Goal: Information Seeking & Learning: Learn about a topic

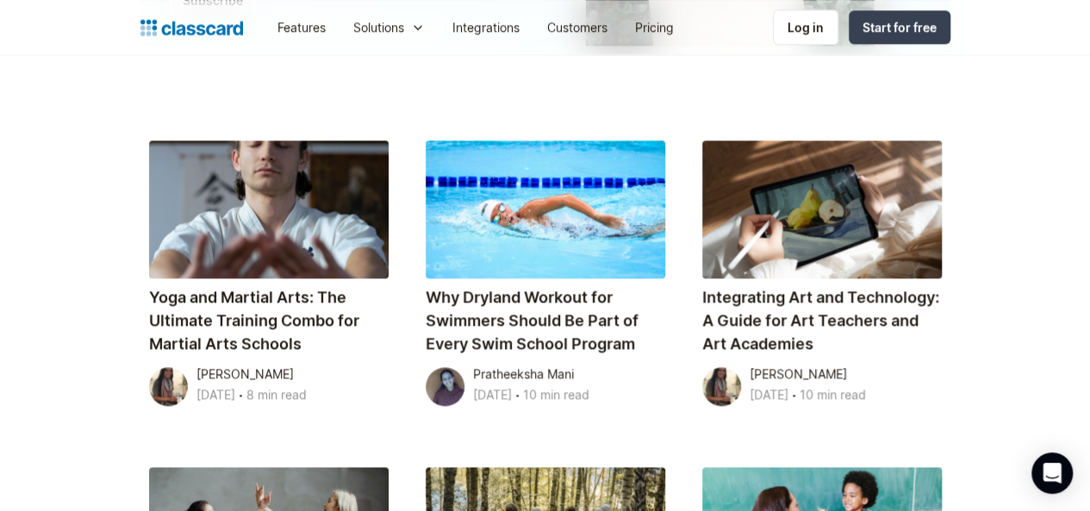
scroll to position [1012, 0]
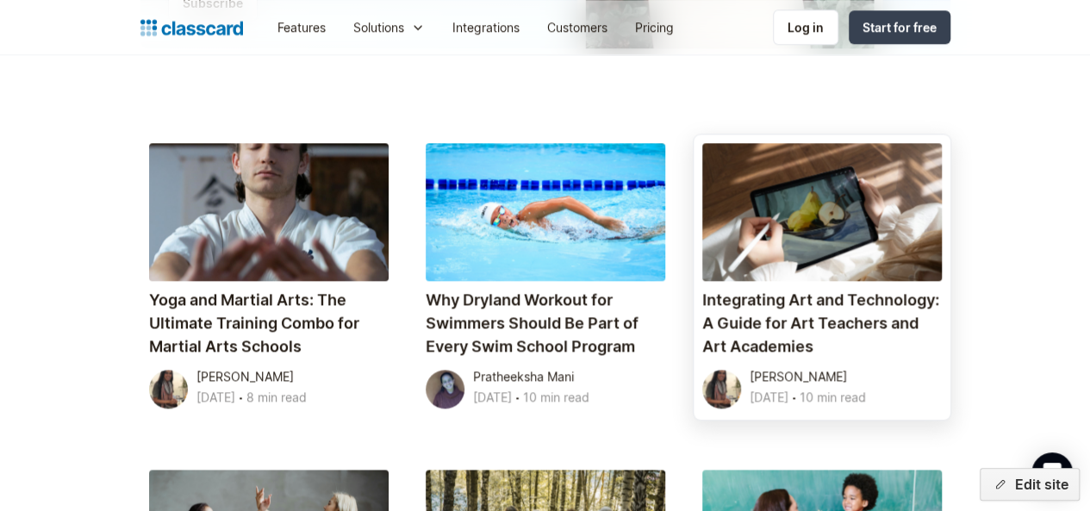
click at [847, 366] on div "[PERSON_NAME]" at bounding box center [798, 376] width 97 height 21
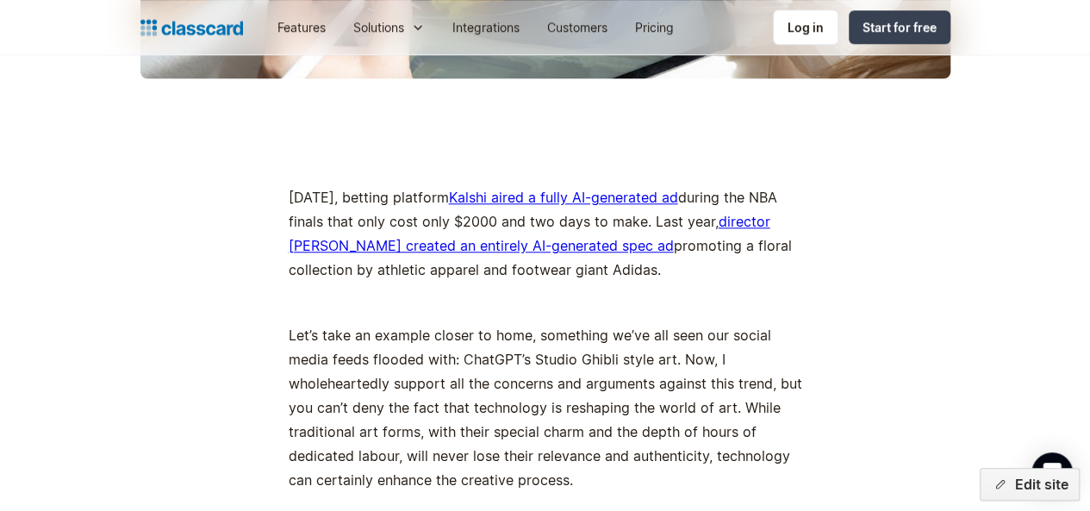
scroll to position [797, 0]
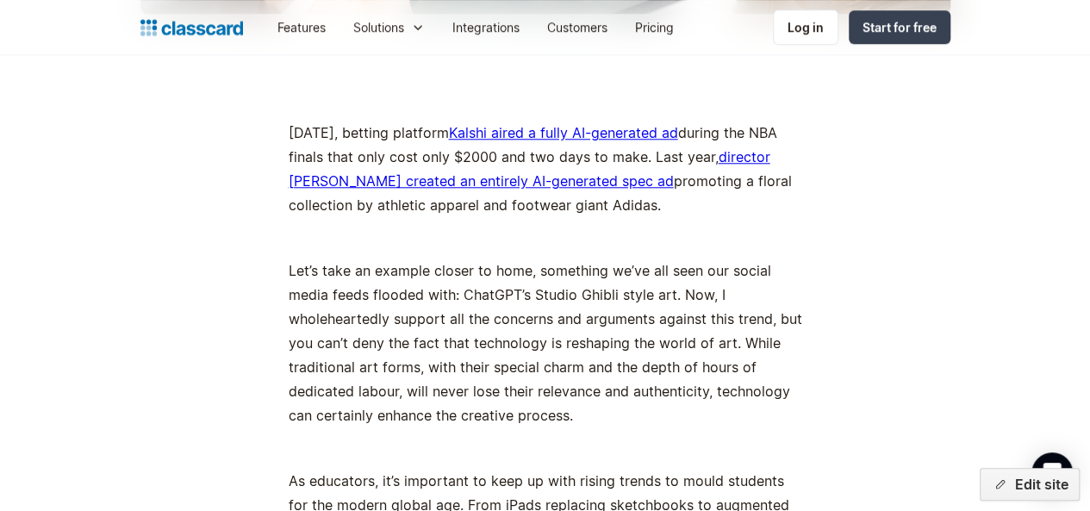
drag, startPoint x: 277, startPoint y: 128, endPoint x: 700, endPoint y: 213, distance: 431.5
click at [700, 213] on p "[DATE], betting platform Kalshi aired a fully AI-generated ad during the NBA fi…" at bounding box center [545, 169] width 513 height 96
copy p "[DATE], betting platform Kalshi aired a fully AI-generated ad during the NBA fi…"
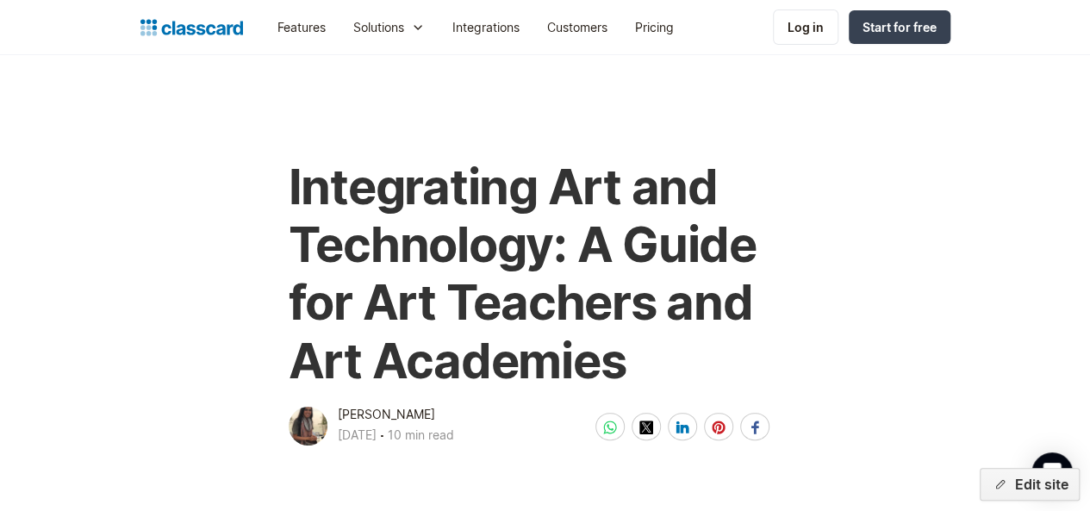
scroll to position [46, 0]
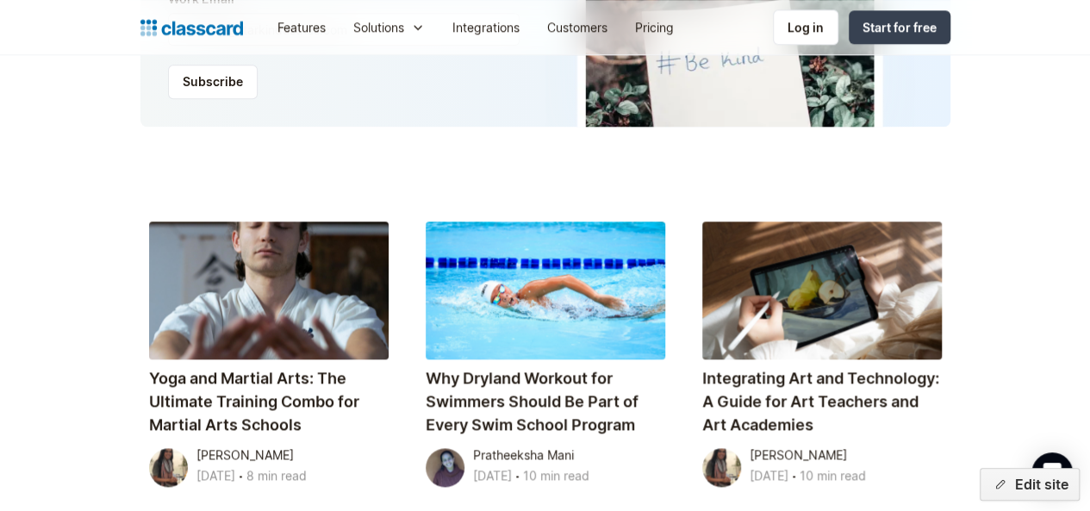
scroll to position [868, 0]
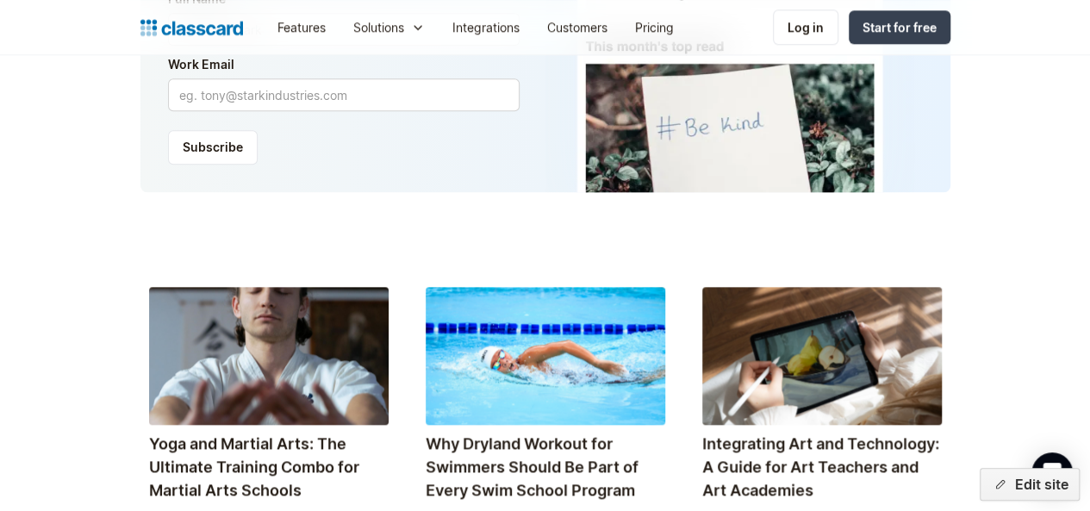
click at [806, 287] on div at bounding box center [822, 356] width 240 height 138
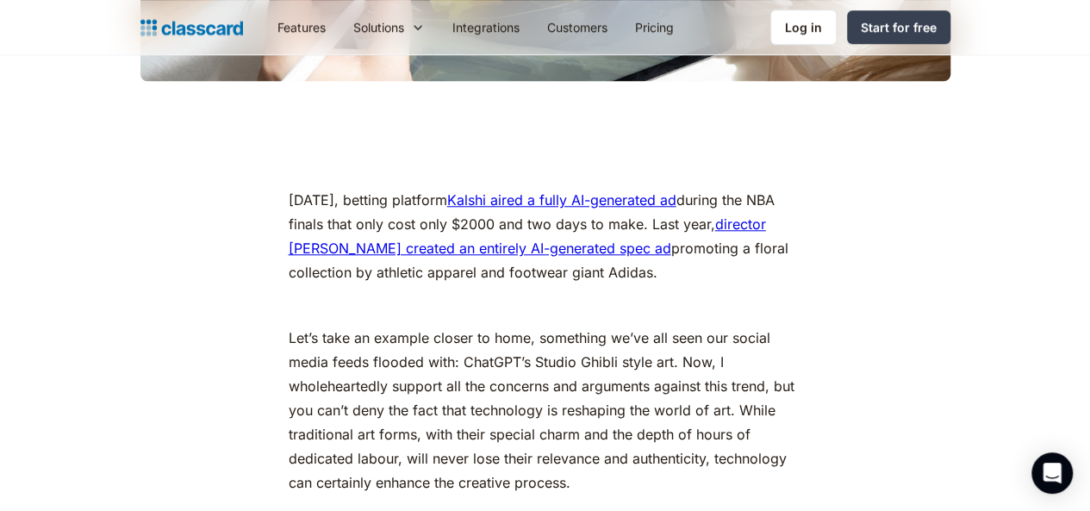
scroll to position [731, 0]
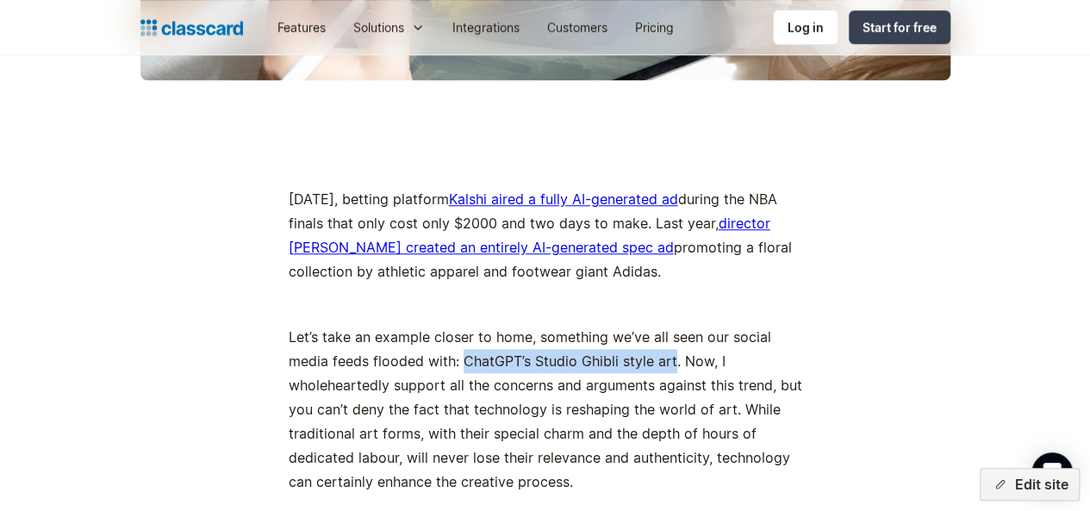
drag, startPoint x: 408, startPoint y: 360, endPoint x: 617, endPoint y: 367, distance: 208.6
click at [617, 367] on p "Let’s take an example closer to home, something we’ve all seen our social media…" at bounding box center [545, 409] width 513 height 169
copy p "ChatGPT’s Studio Ghibli style art"
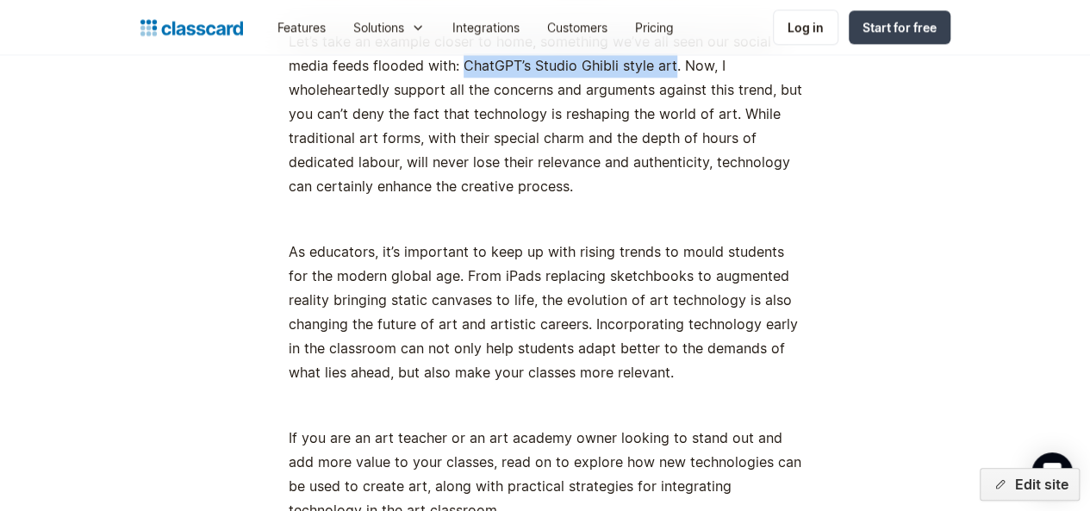
scroll to position [1068, 0]
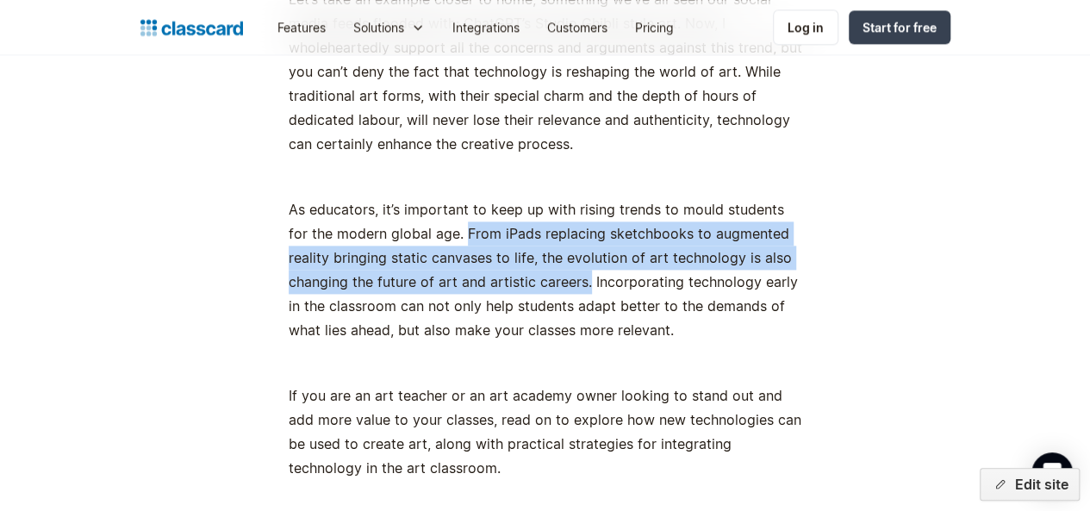
drag, startPoint x: 408, startPoint y: 230, endPoint x: 512, endPoint y: 292, distance: 121.3
click at [512, 292] on p "As educators, it’s important to keep up with rising trends to mould students fo…" at bounding box center [545, 269] width 513 height 145
copy p "From iPads replacing sketchbooks to augmented reality bringing static canvases …"
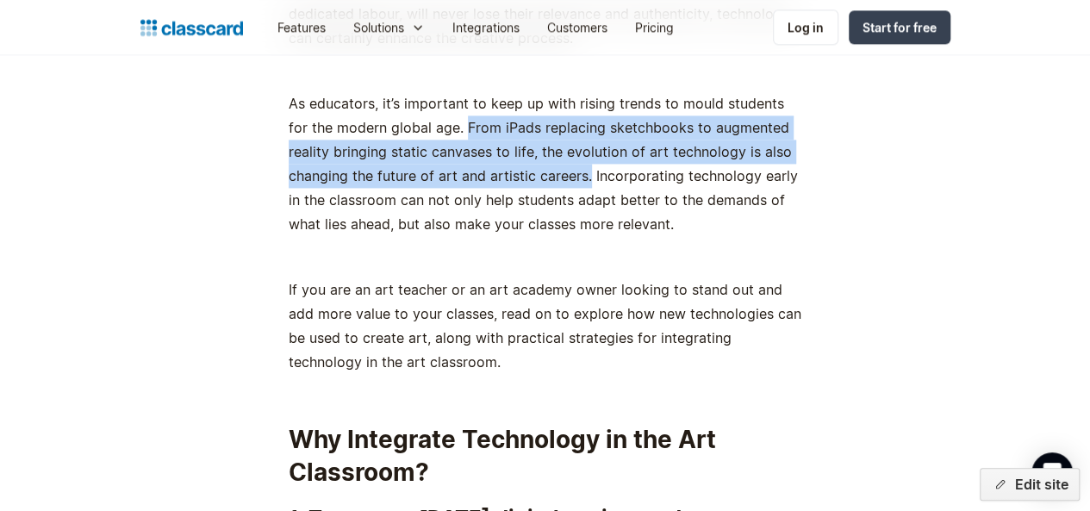
scroll to position [1176, 0]
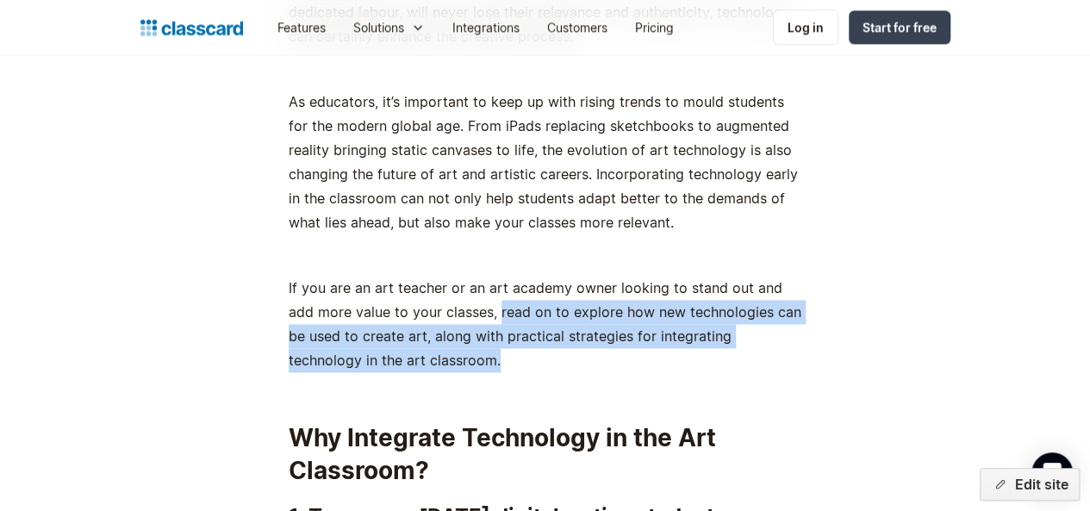
drag, startPoint x: 458, startPoint y: 308, endPoint x: 489, endPoint y: 353, distance: 55.2
click at [489, 353] on p "If you are an art teacher or an art academy owner looking to stand out and add …" at bounding box center [545, 324] width 513 height 96
copy p "read on to explore how new technologies can be used to create art, along with p…"
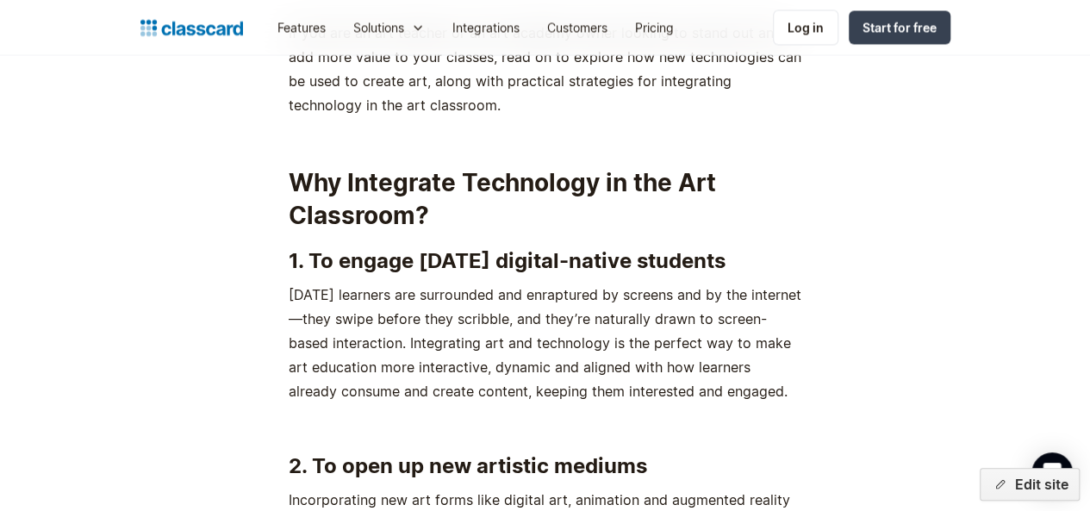
scroll to position [1722, 0]
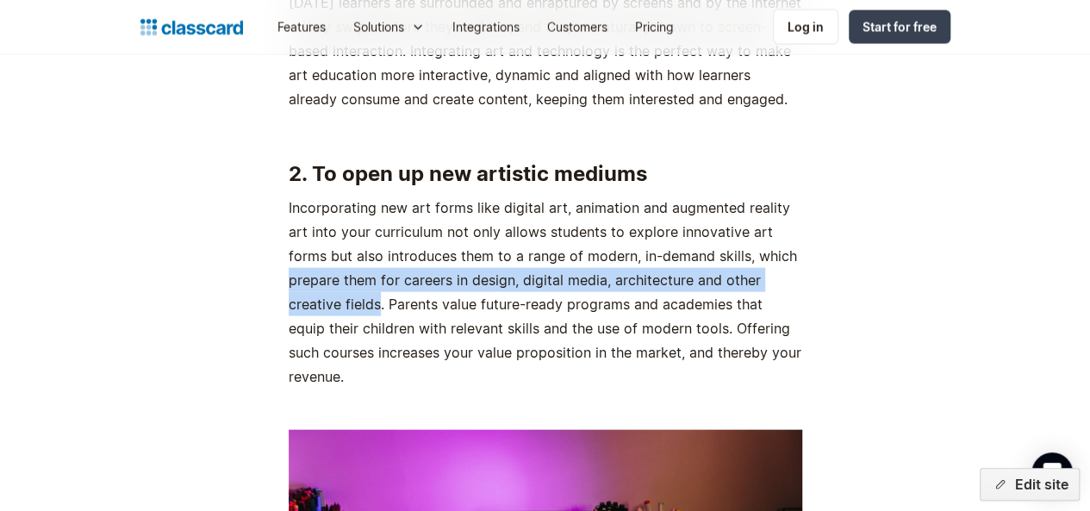
drag, startPoint x: 717, startPoint y: 252, endPoint x: 746, endPoint y: 280, distance: 40.8
click at [746, 280] on p "Incorporating new art forms like digital art, animation and augmented reality a…" at bounding box center [545, 292] width 513 height 193
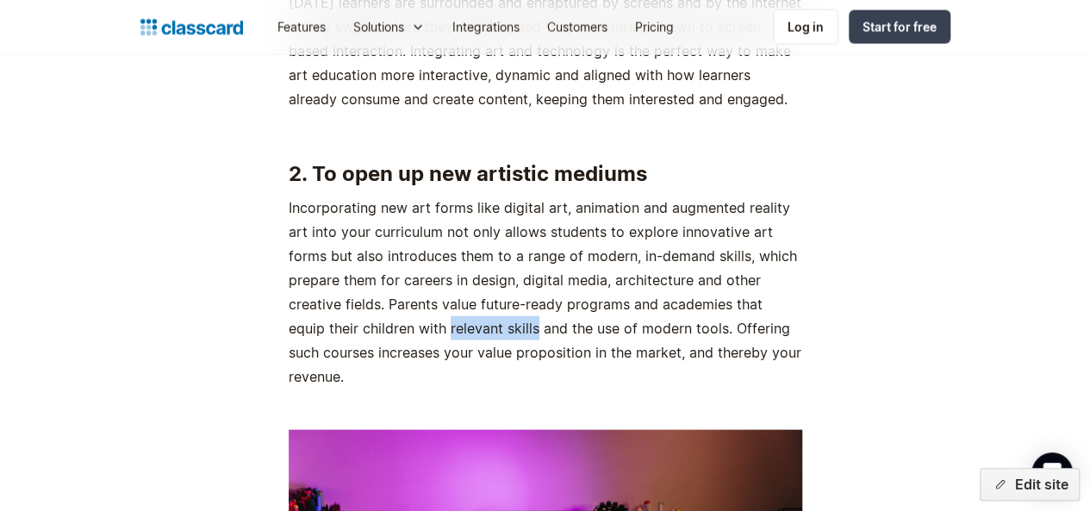
drag, startPoint x: 762, startPoint y: 302, endPoint x: 305, endPoint y: 327, distance: 457.3
click at [305, 327] on p "Incorporating new art forms like digital art, animation and augmented reality a…" at bounding box center [545, 292] width 513 height 193
copy p "relevant skills"
